Goal: Transaction & Acquisition: Subscribe to service/newsletter

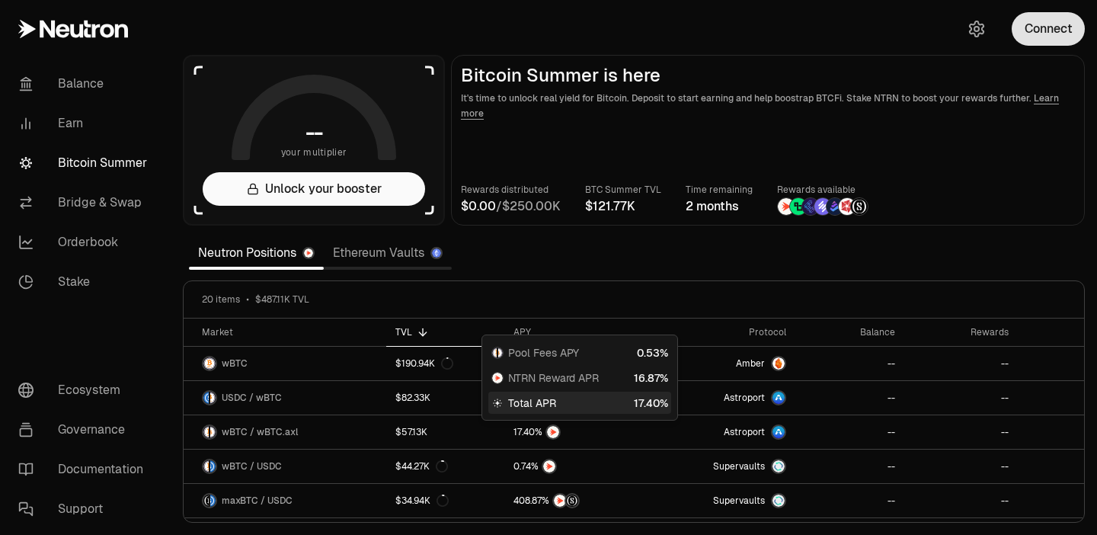
click at [1054, 38] on button "Connect" at bounding box center [1048, 29] width 73 height 34
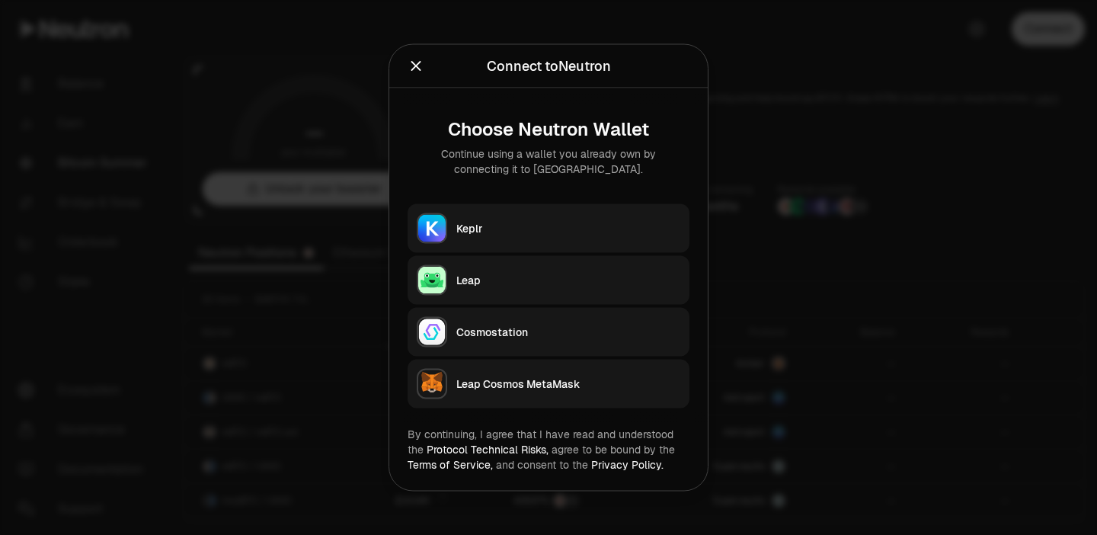
click at [604, 216] on button "Keplr" at bounding box center [549, 228] width 282 height 49
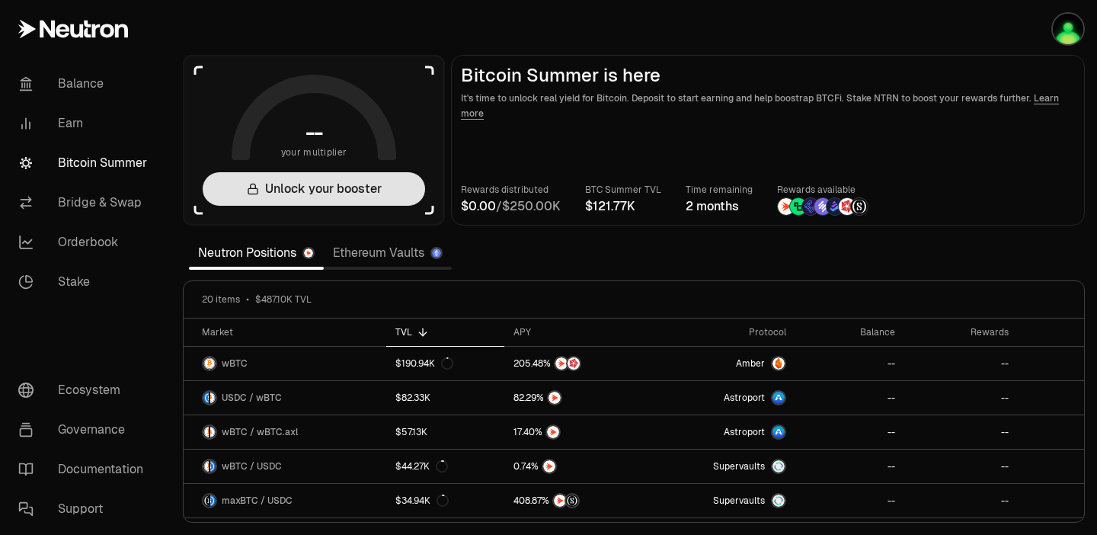
click at [328, 186] on button "Unlock your booster" at bounding box center [314, 189] width 222 height 34
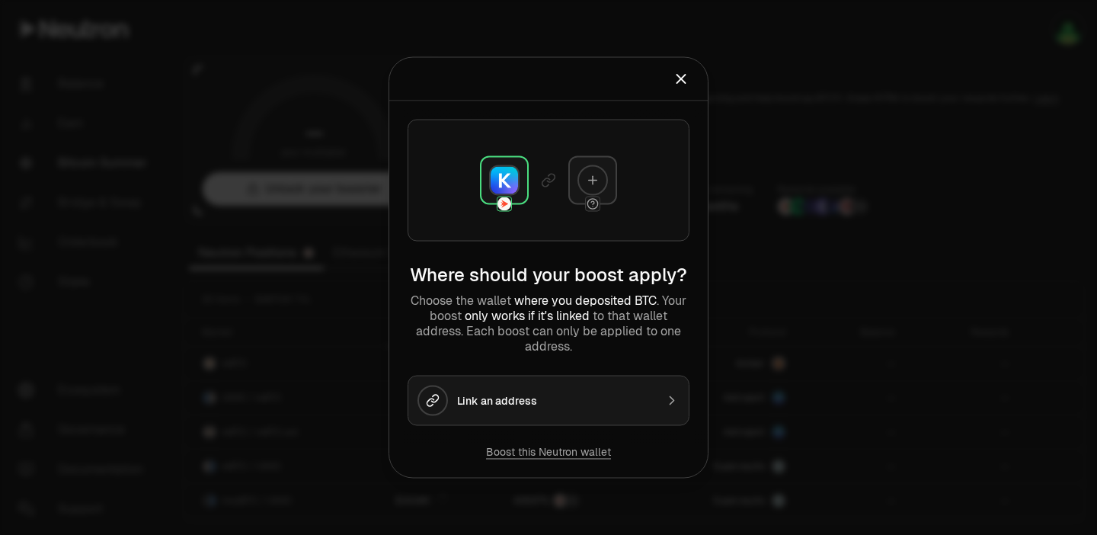
click at [537, 398] on div "Link an address" at bounding box center [556, 400] width 198 height 15
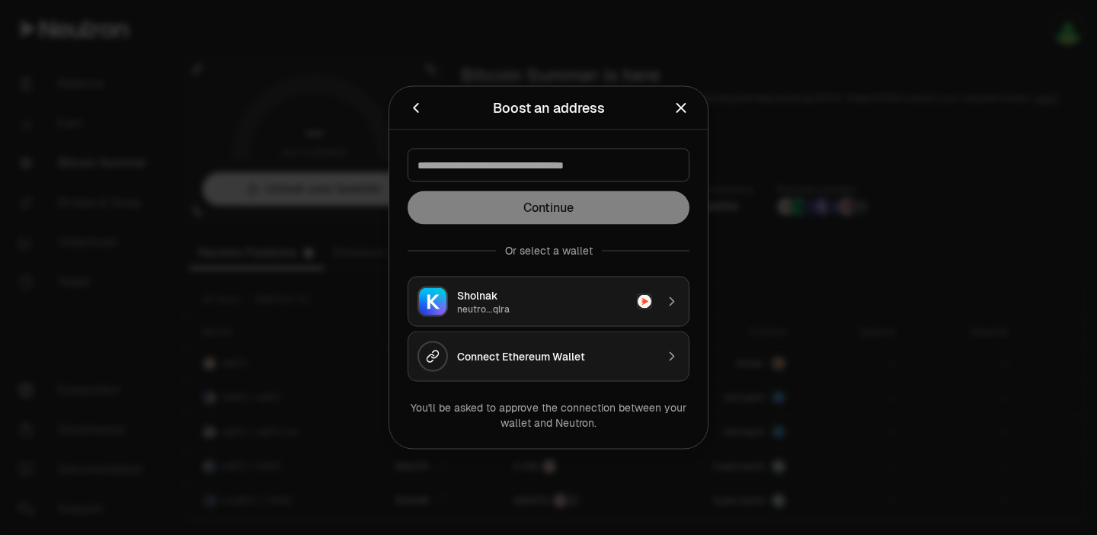
click at [545, 296] on div "Sholnak" at bounding box center [542, 295] width 171 height 15
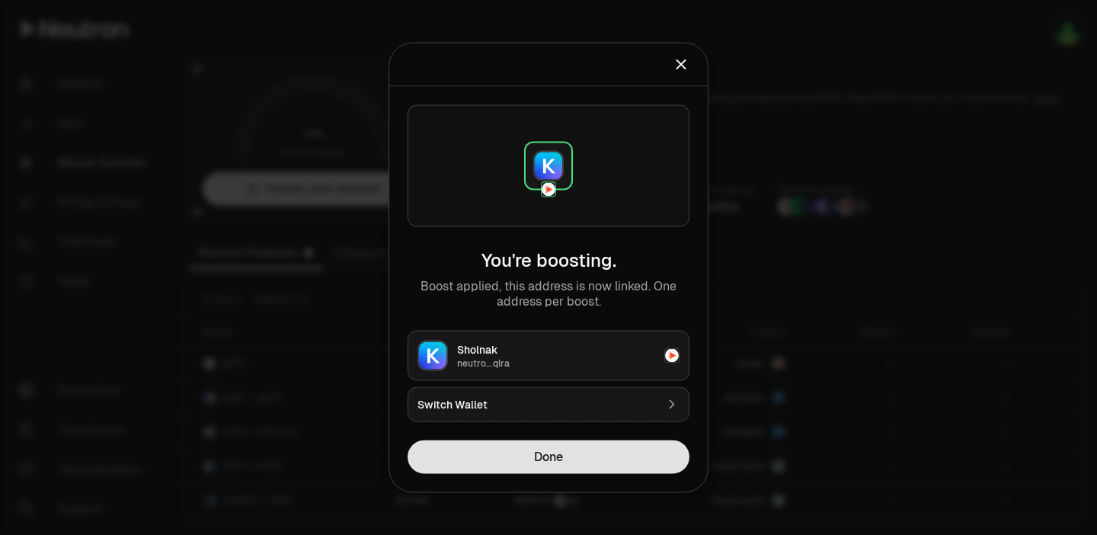
click at [565, 455] on button "Done" at bounding box center [549, 457] width 282 height 34
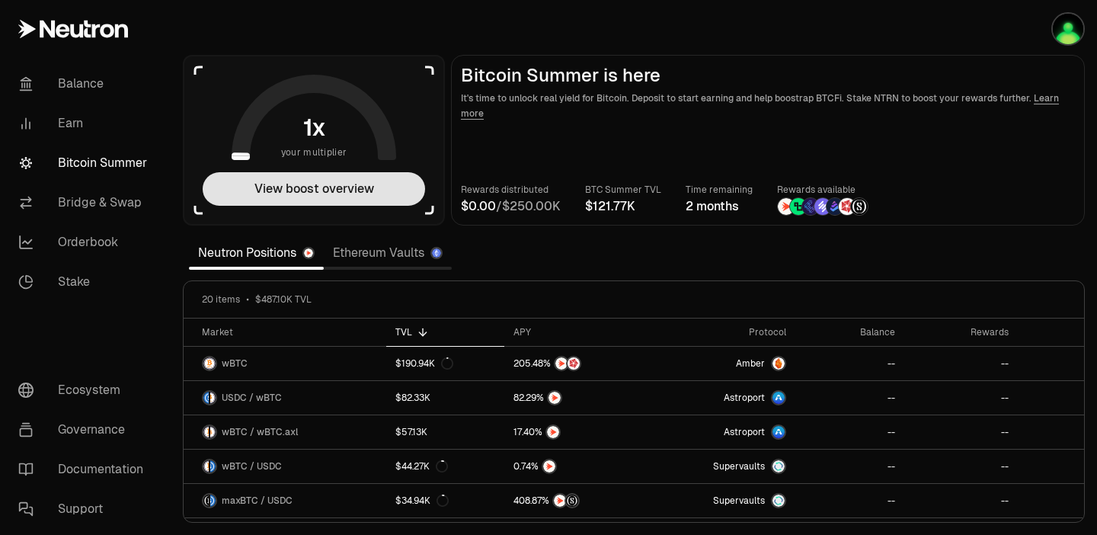
click at [309, 191] on button "View boost overview" at bounding box center [314, 189] width 222 height 34
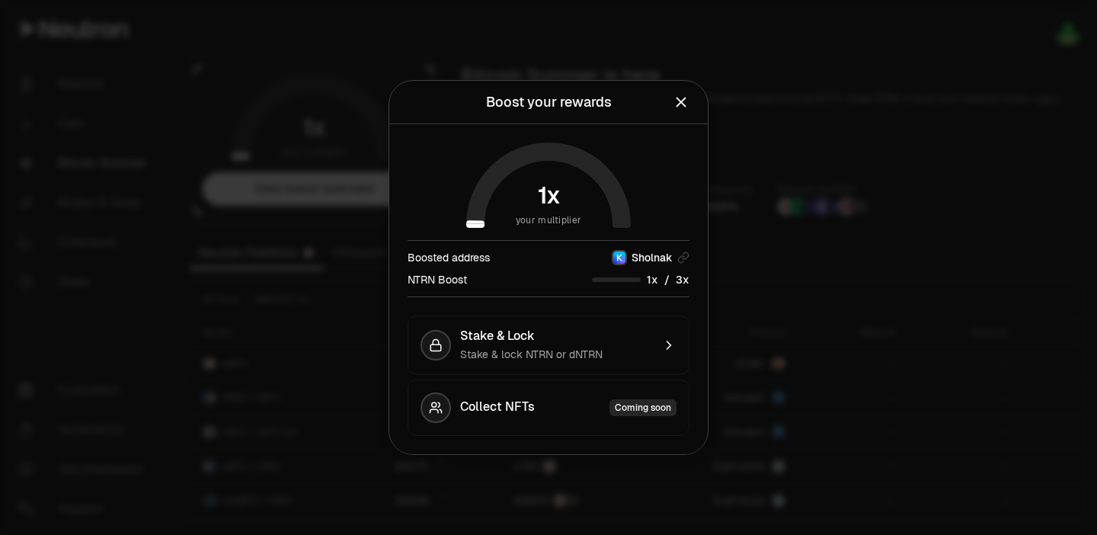
click at [678, 100] on icon "Close" at bounding box center [681, 102] width 17 height 17
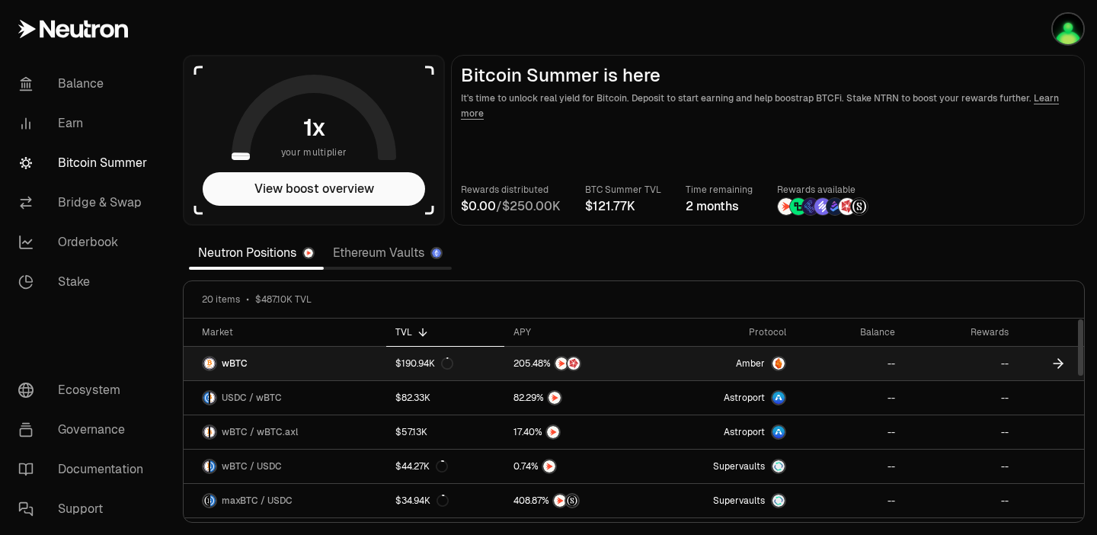
click at [277, 364] on link "wBTC" at bounding box center [285, 364] width 203 height 34
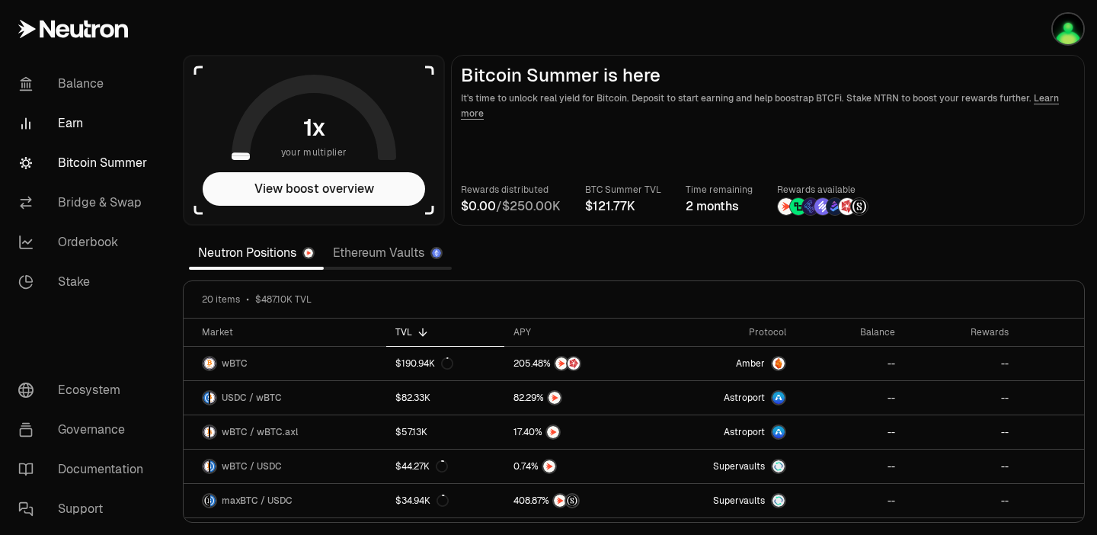
click at [76, 121] on link "Earn" at bounding box center [85, 124] width 158 height 40
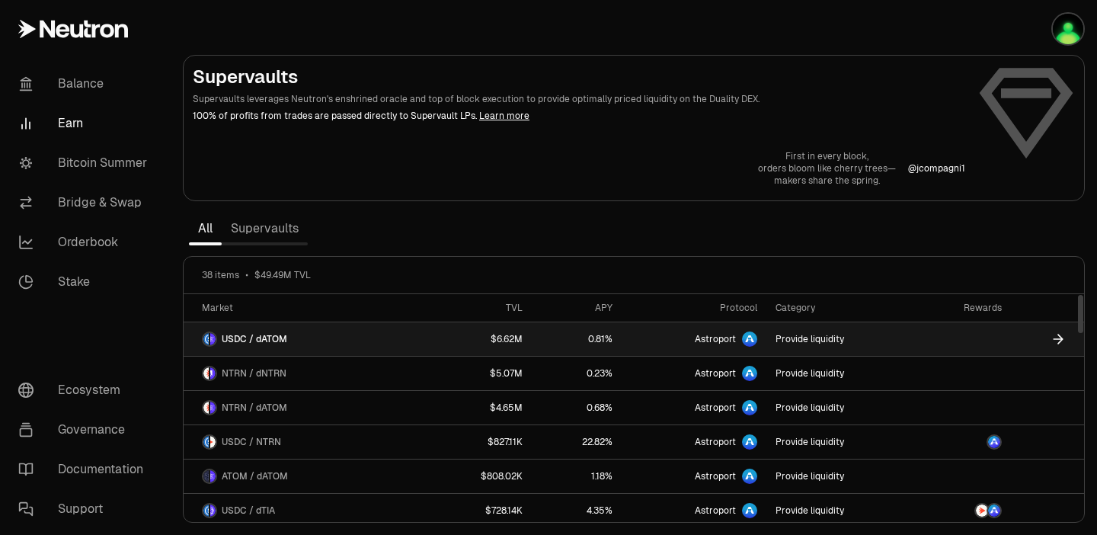
click at [324, 334] on link "USDC / dATOM" at bounding box center [306, 339] width 245 height 34
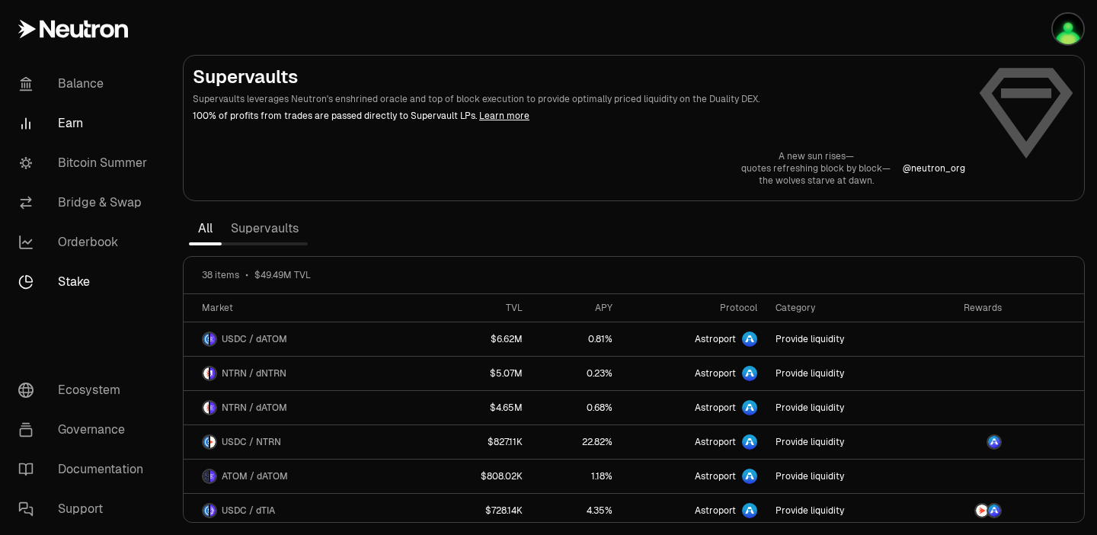
click at [82, 280] on link "Stake" at bounding box center [85, 282] width 158 height 40
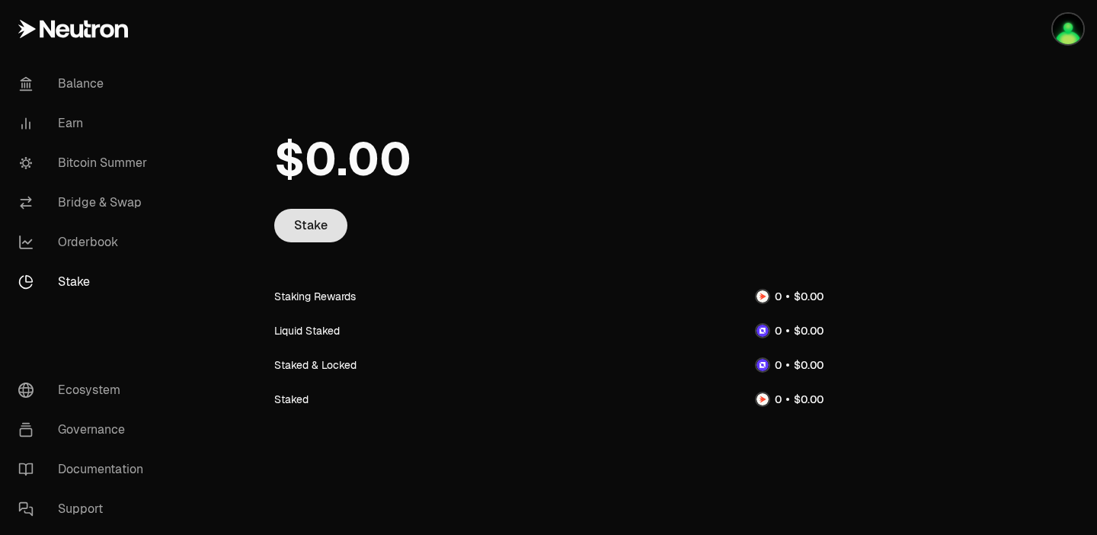
click at [315, 223] on link "Stake" at bounding box center [310, 226] width 73 height 34
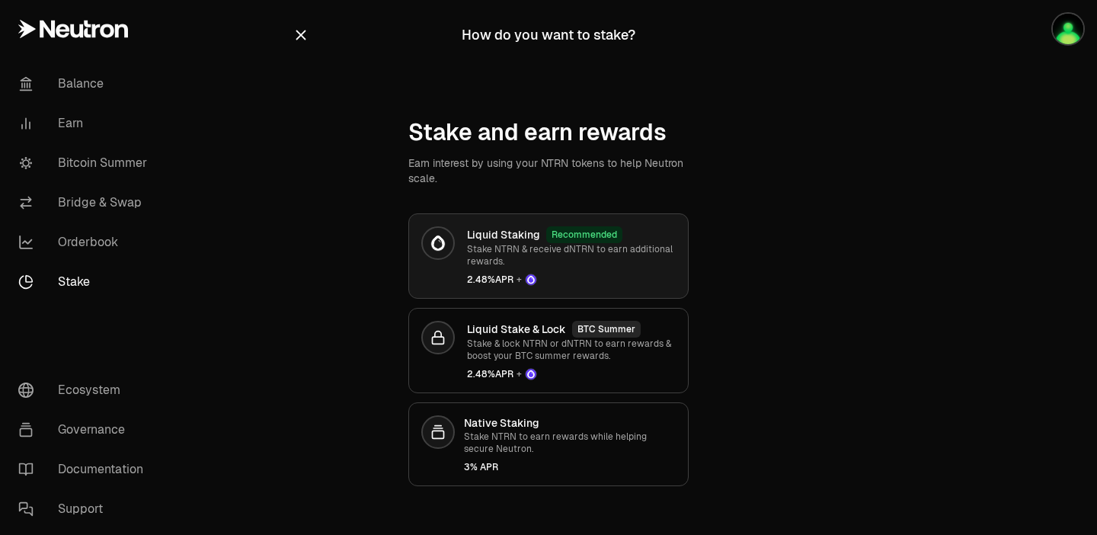
click at [498, 245] on p "Stake NTRN & receive dNTRN to earn additional rewards." at bounding box center [571, 255] width 209 height 24
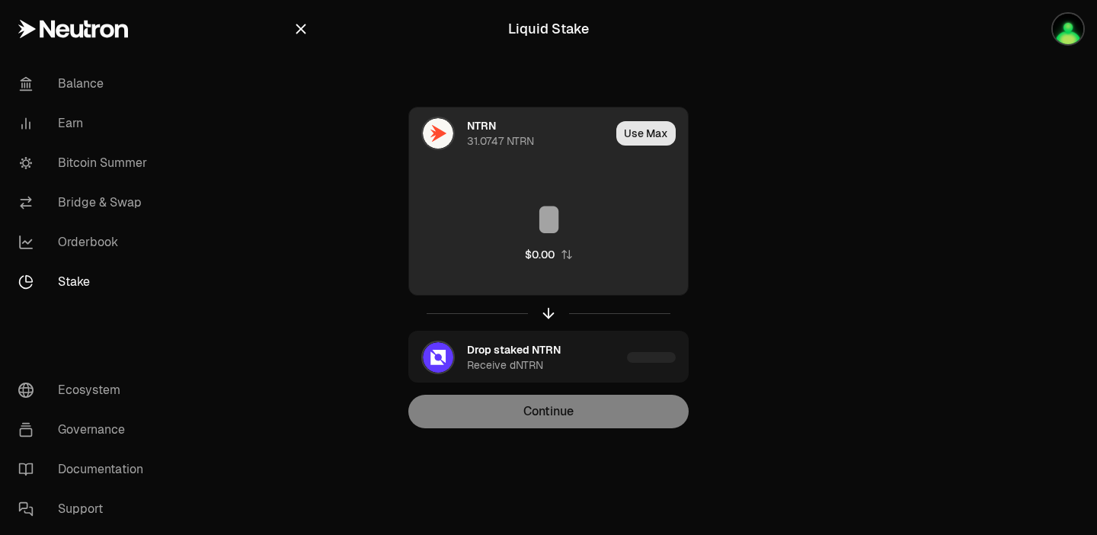
click at [643, 128] on button "Use Max" at bounding box center [645, 133] width 59 height 24
type input "*********"
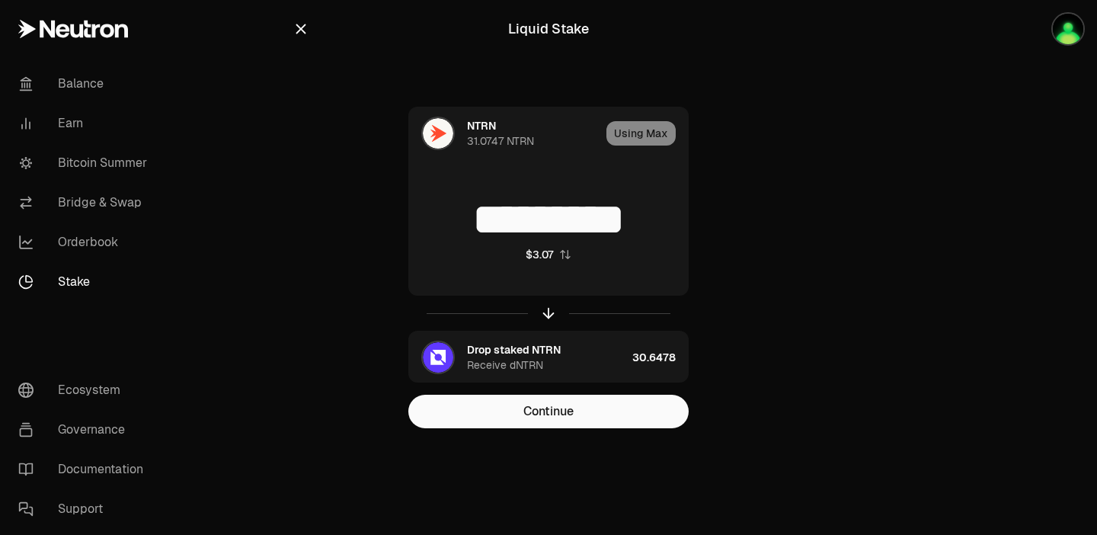
click at [299, 27] on icon "button" at bounding box center [301, 29] width 10 height 10
